Goal: Transaction & Acquisition: Purchase product/service

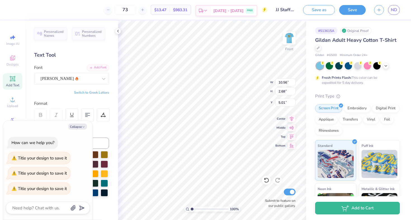
type textarea "x"
type input "9.59"
type input "2.43"
click at [285, 43] on img at bounding box center [289, 38] width 22 height 22
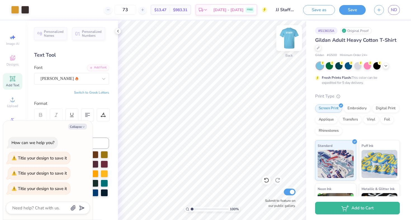
click at [288, 40] on img at bounding box center [289, 38] width 22 height 22
click at [167, 9] on span "$13.47" at bounding box center [160, 10] width 12 height 6
click at [232, 10] on span "[DATE] - [DATE]" at bounding box center [229, 11] width 30 height 6
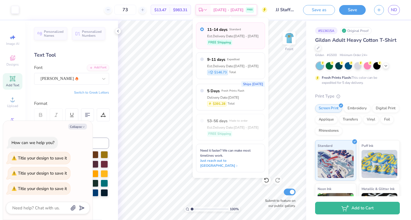
click at [164, 15] on div "73 $13.47 Per Item $983.31 Total Est. Delivery [DATE] - [DATE] FREE" at bounding box center [145, 10] width 244 height 20
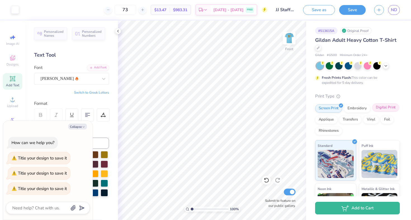
click at [384, 108] on div "Digital Print" at bounding box center [385, 107] width 27 height 8
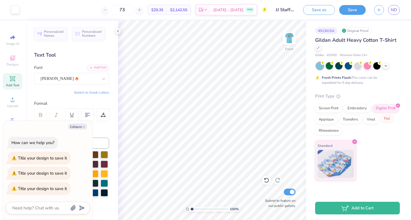
click at [390, 122] on div "Foil" at bounding box center [387, 118] width 13 height 8
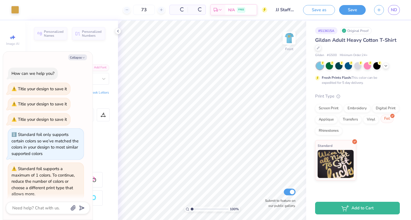
scroll to position [19, 0]
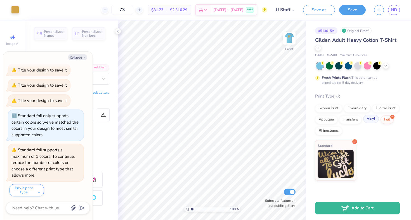
click at [374, 120] on div "Vinyl" at bounding box center [372, 118] width 16 height 8
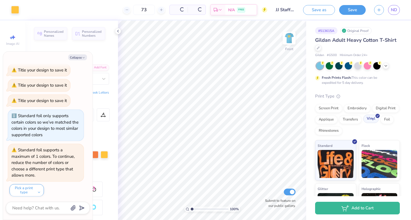
scroll to position [52, 0]
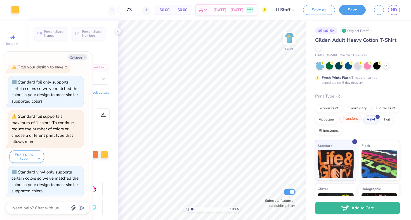
click at [353, 120] on div "Transfers" at bounding box center [350, 118] width 22 height 8
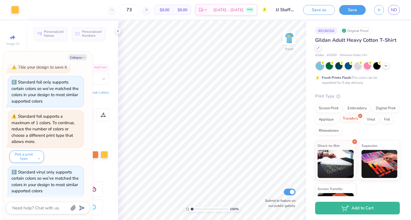
scroll to position [86, 0]
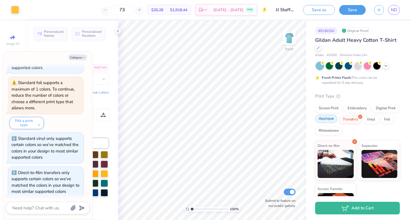
click at [331, 116] on div "Applique" at bounding box center [326, 118] width 22 height 8
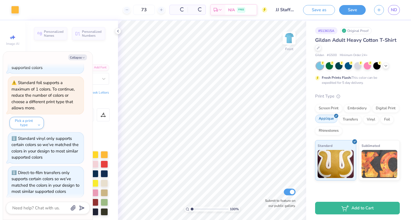
scroll to position [119, 0]
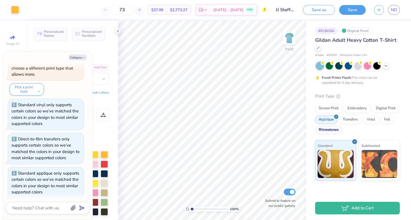
click at [329, 130] on div "Rhinestones" at bounding box center [328, 130] width 27 height 8
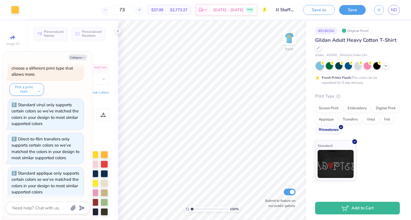
scroll to position [153, 0]
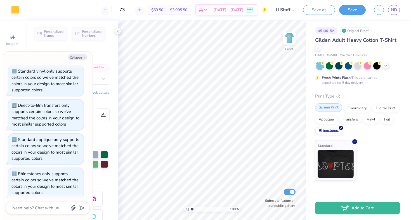
click at [328, 108] on div "Screen Print" at bounding box center [328, 107] width 27 height 8
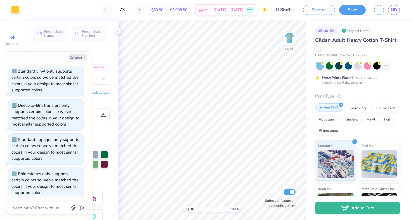
scroll to position [187, 0]
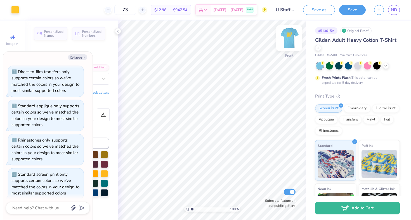
click at [290, 41] on img at bounding box center [289, 38] width 22 height 22
type textarea "x"
click at [289, 193] on input "Submit to feature on our public gallery." at bounding box center [290, 191] width 12 height 7
checkbox input "false"
click at [118, 31] on polyline at bounding box center [118, 31] width 1 height 2
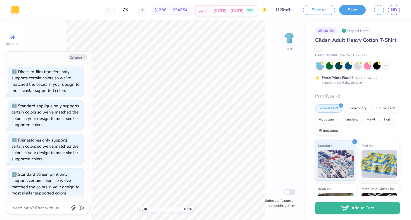
type textarea "x"
